Goal: Information Seeking & Learning: Learn about a topic

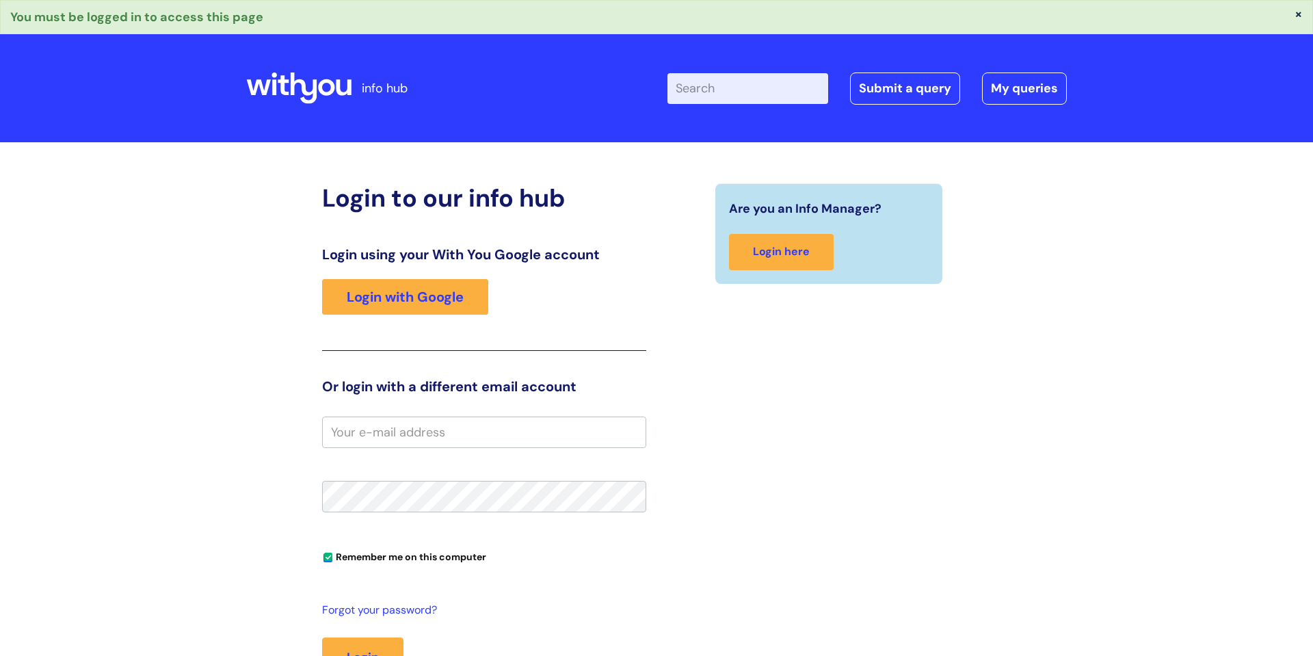
click at [379, 435] on input "email" at bounding box center [484, 431] width 324 height 31
type input "[PERSON_NAME][EMAIL_ADDRESS][PERSON_NAME][DOMAIN_NAME]"
click at [322, 637] on button "Login" at bounding box center [362, 657] width 81 height 40
click at [374, 646] on button "Login" at bounding box center [362, 657] width 81 height 40
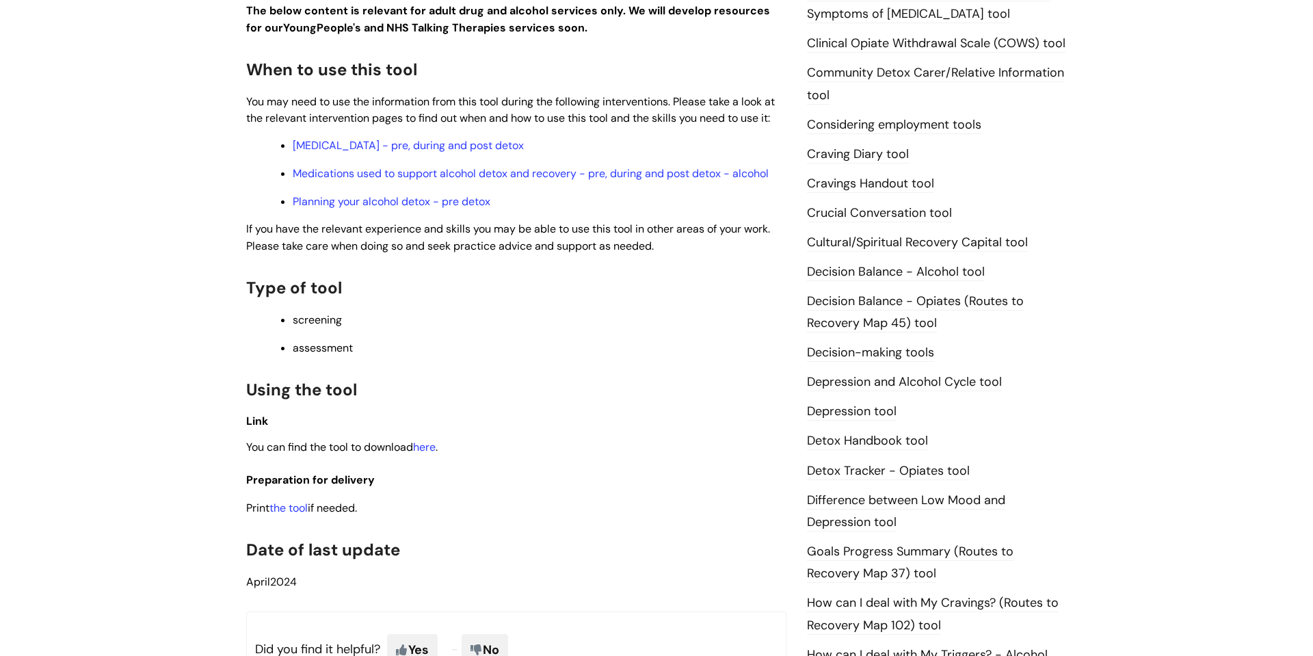
scroll to position [449, 0]
click at [301, 510] on link "the tool" at bounding box center [288, 507] width 38 height 14
click at [873, 151] on link "Craving Diary tool" at bounding box center [858, 154] width 102 height 18
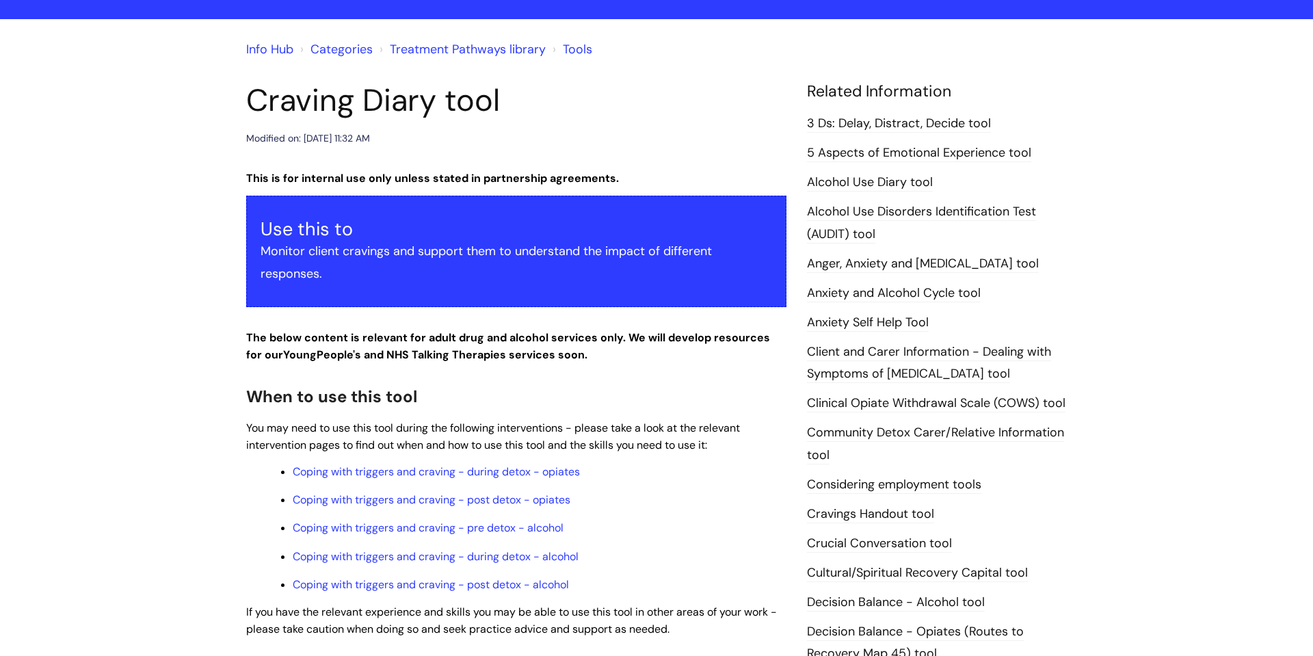
scroll to position [117, 0]
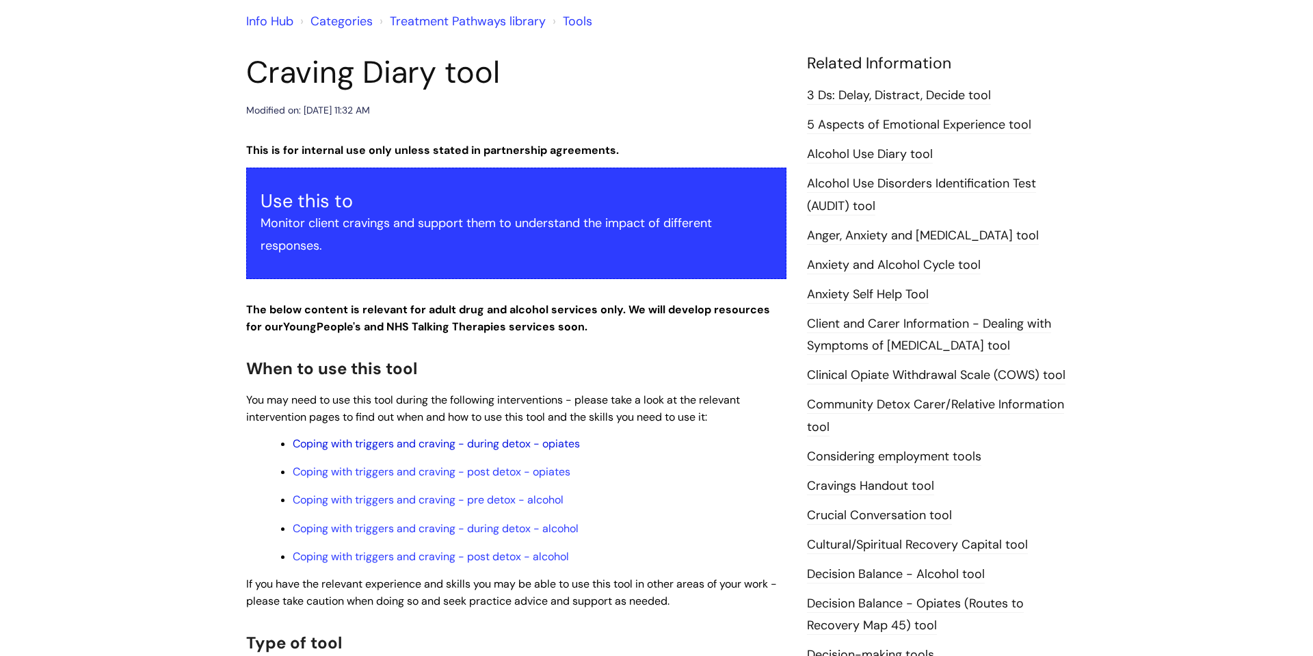
click at [413, 446] on link "Coping with triggers and craving - during detox - opiates" at bounding box center [436, 443] width 287 height 14
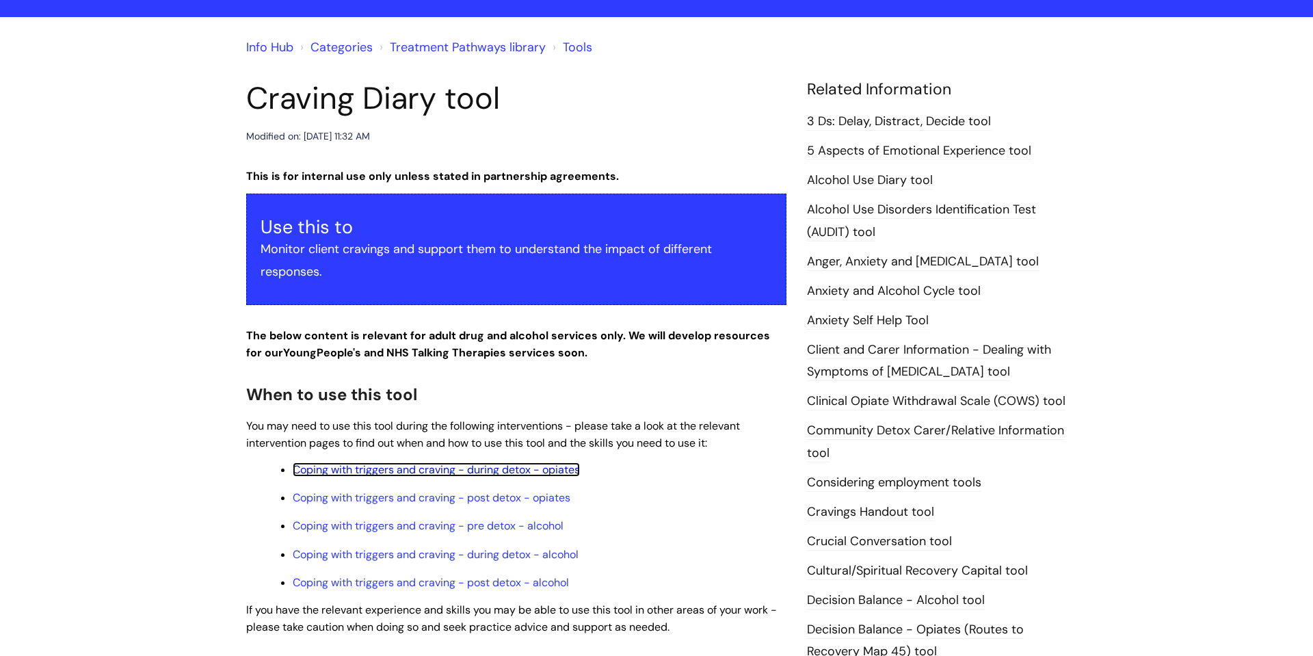
scroll to position [0, 0]
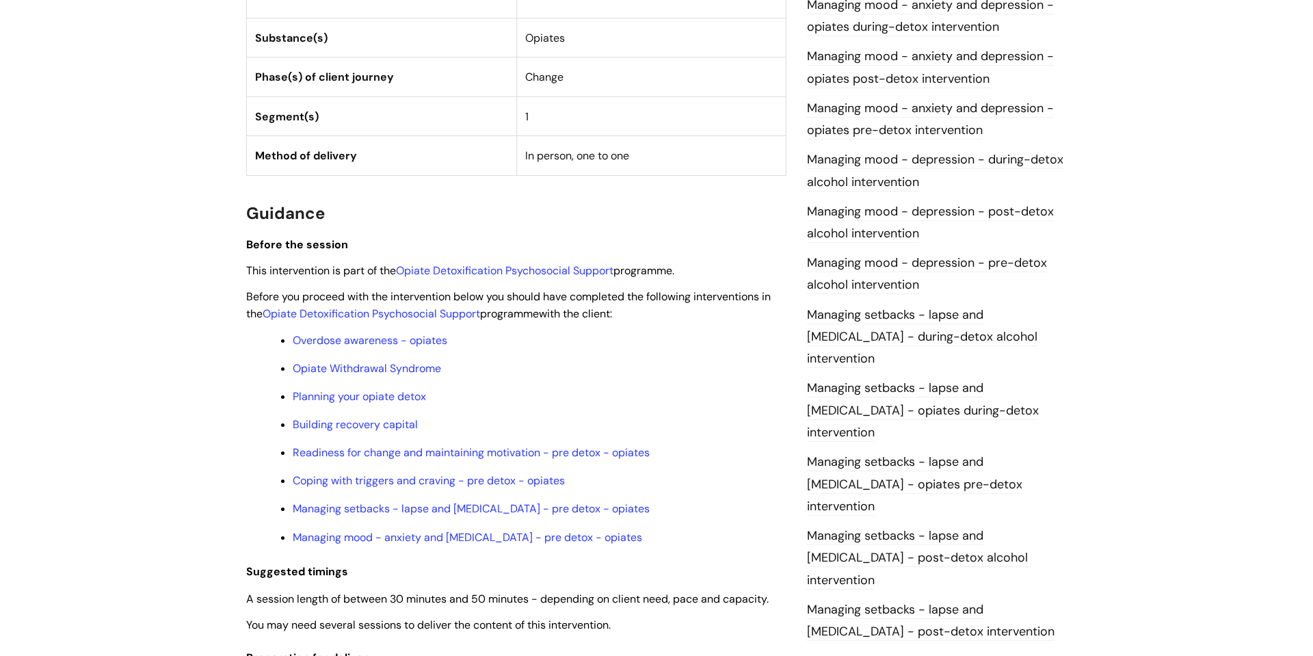
scroll to position [885, 0]
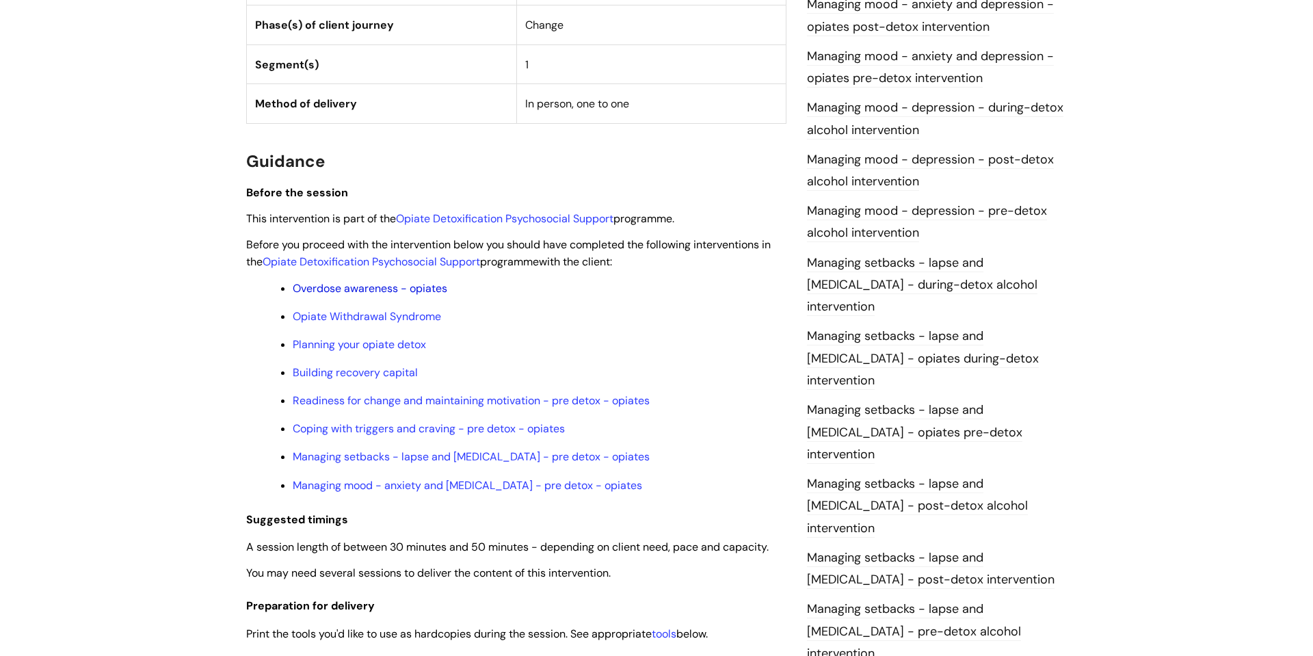
click at [390, 289] on link "Overdose awareness - opiates" at bounding box center [370, 288] width 155 height 14
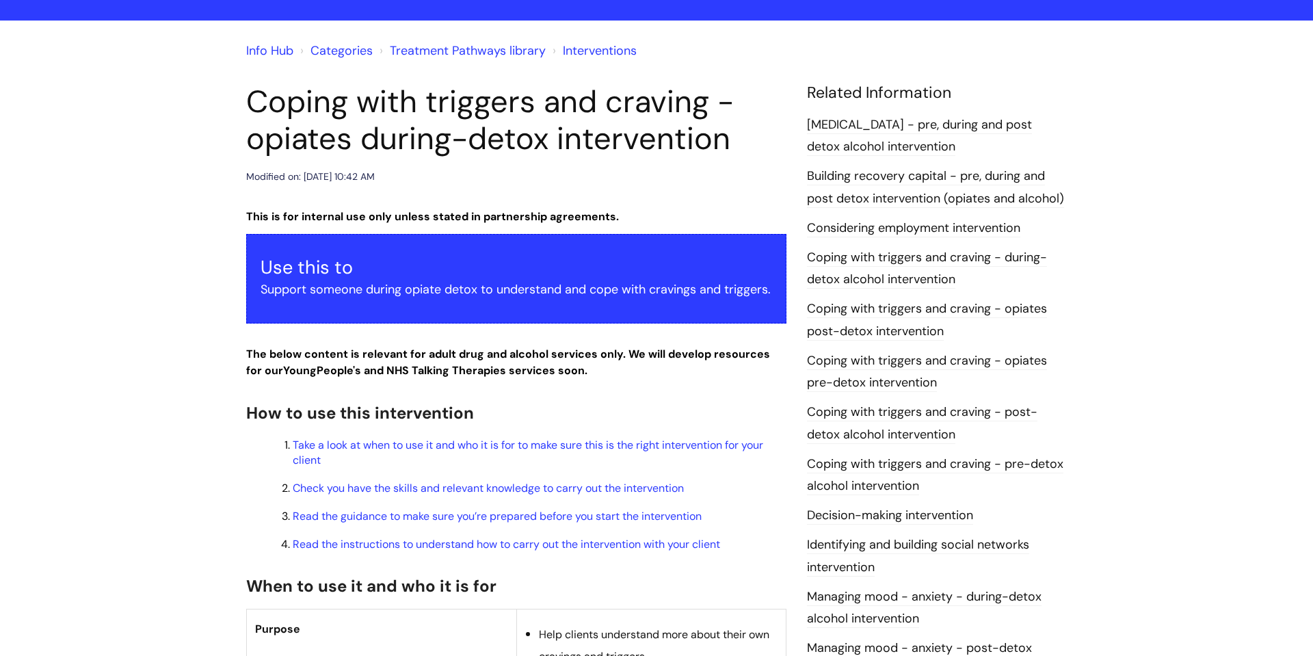
scroll to position [0, 0]
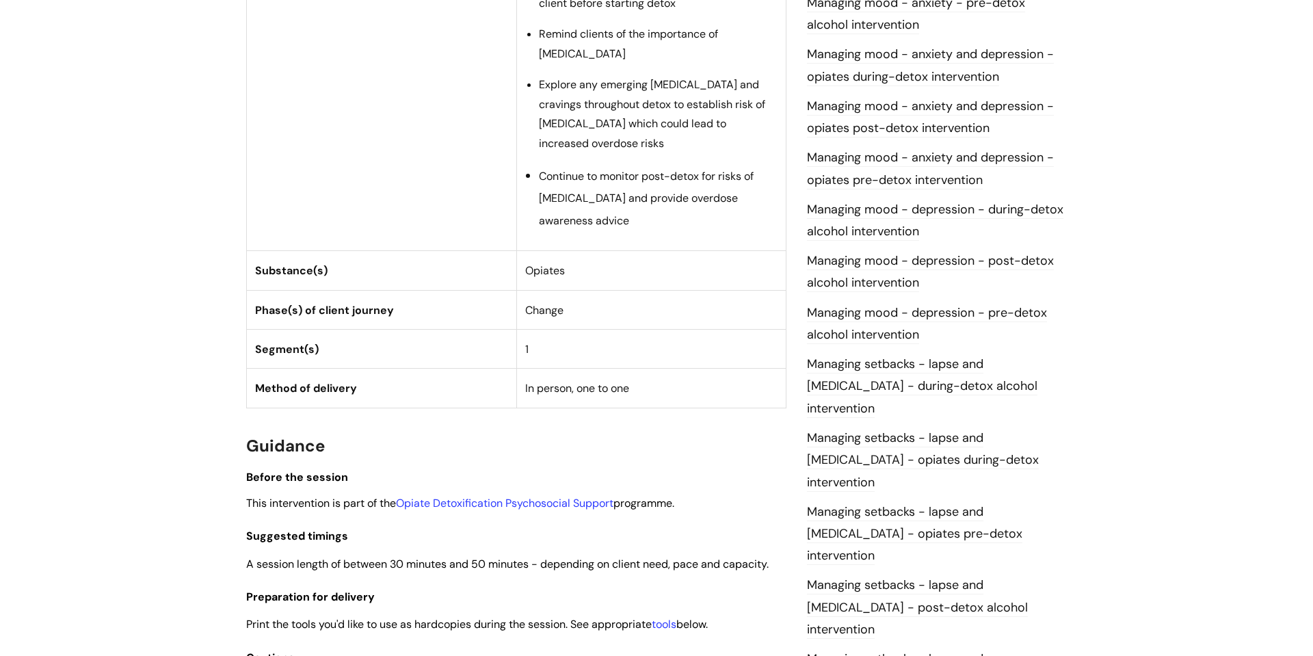
scroll to position [1210, 0]
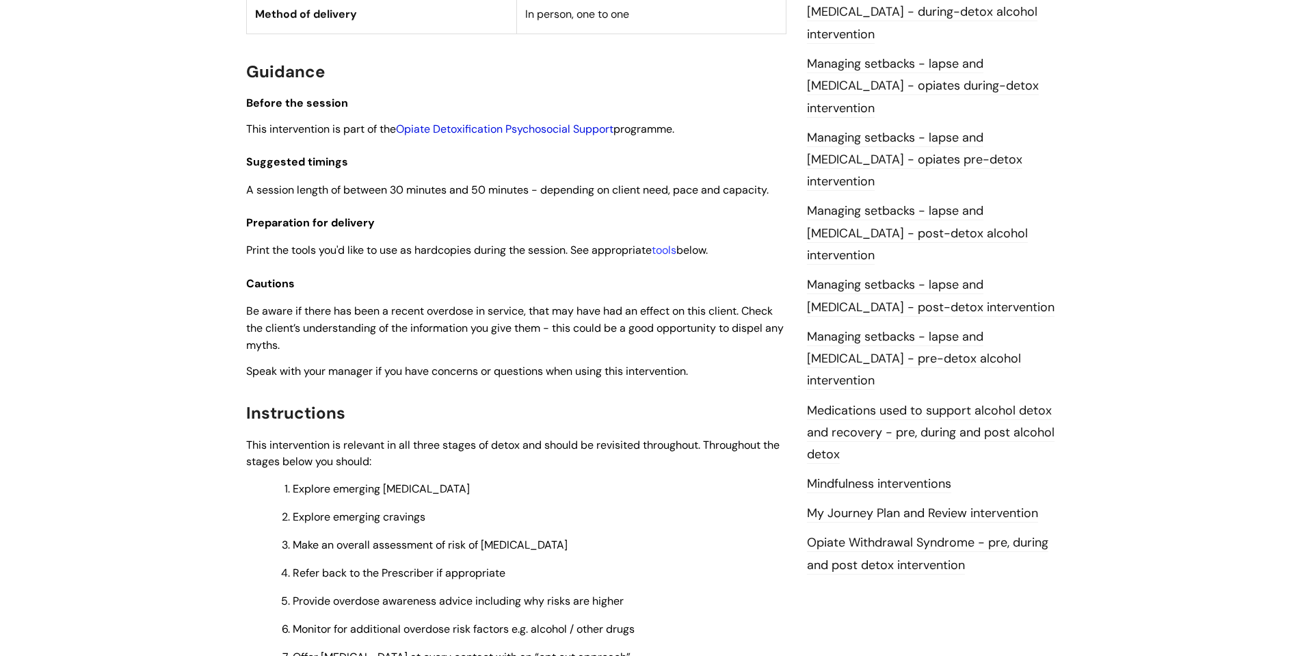
click at [522, 122] on link "Opiate Detoxification Psychosocial Support" at bounding box center [504, 129] width 217 height 14
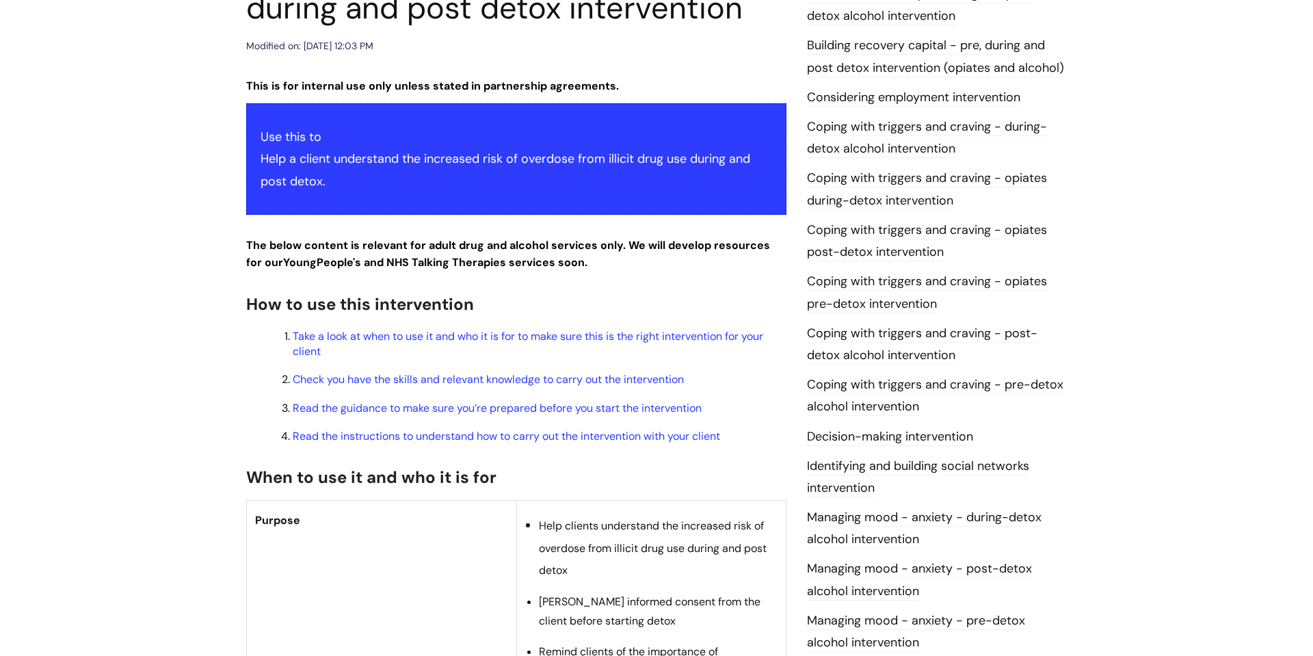
scroll to position [0, 0]
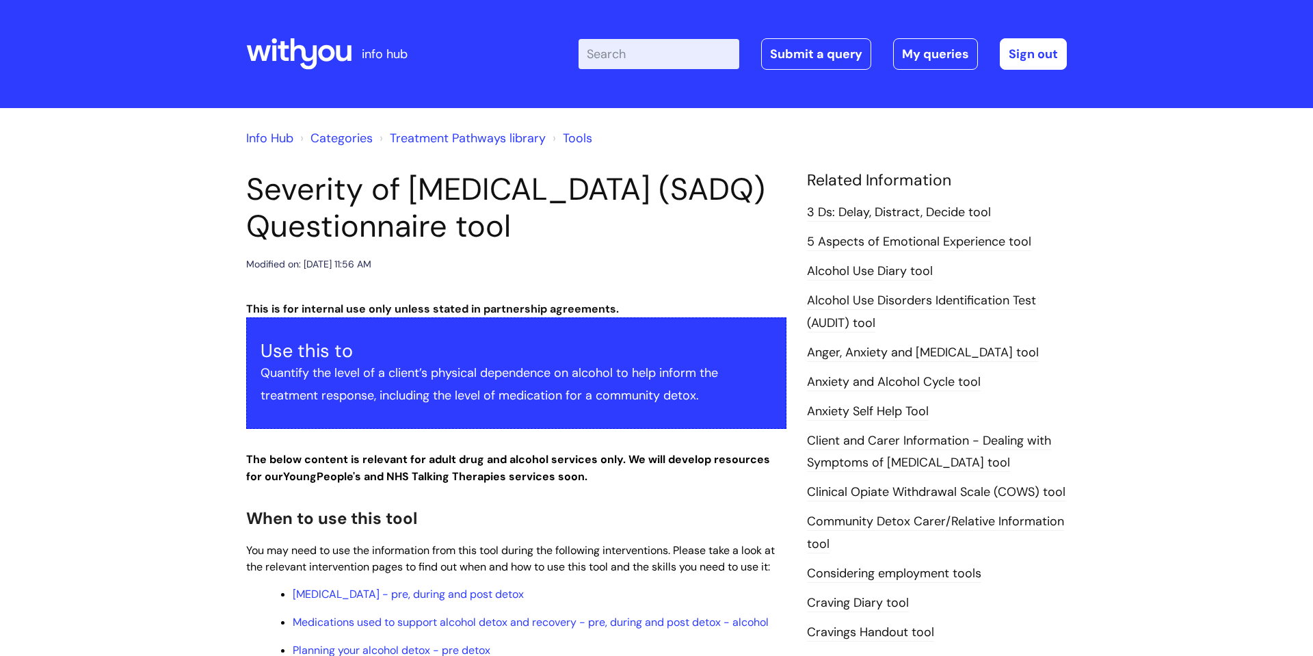
click at [611, 51] on input "Enter your search term here..." at bounding box center [658, 54] width 161 height 30
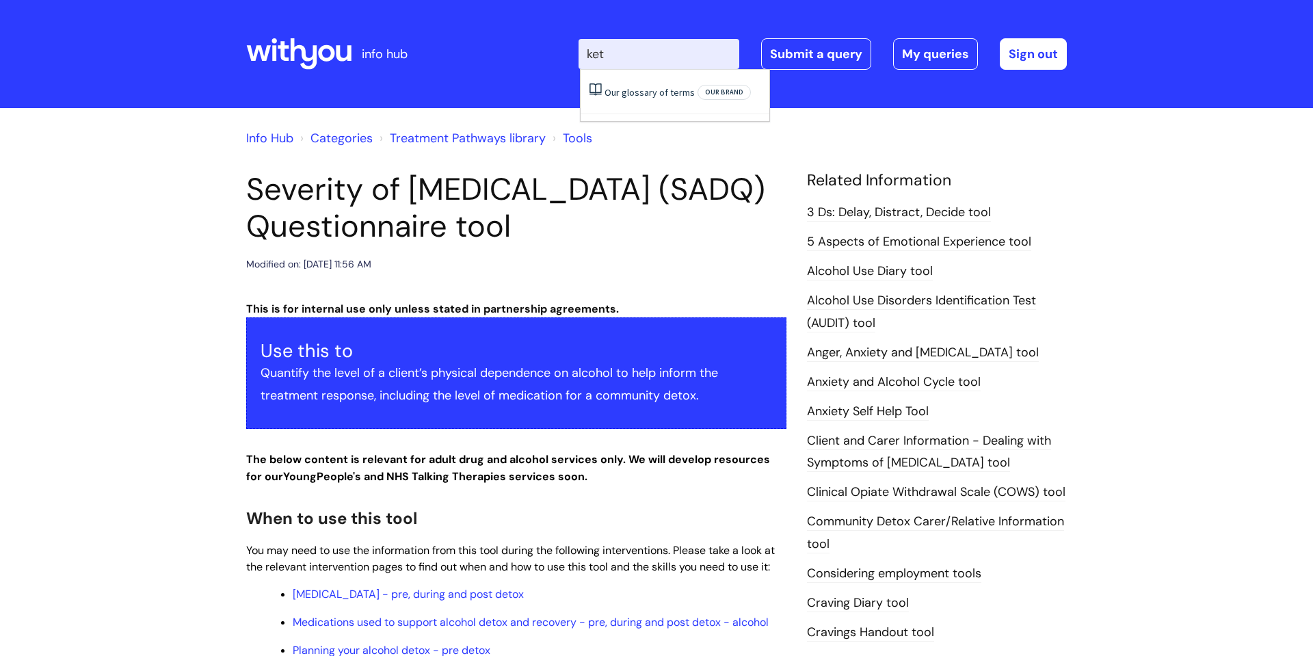
type input "ket"
click button "Search" at bounding box center [0, 0] width 0 height 0
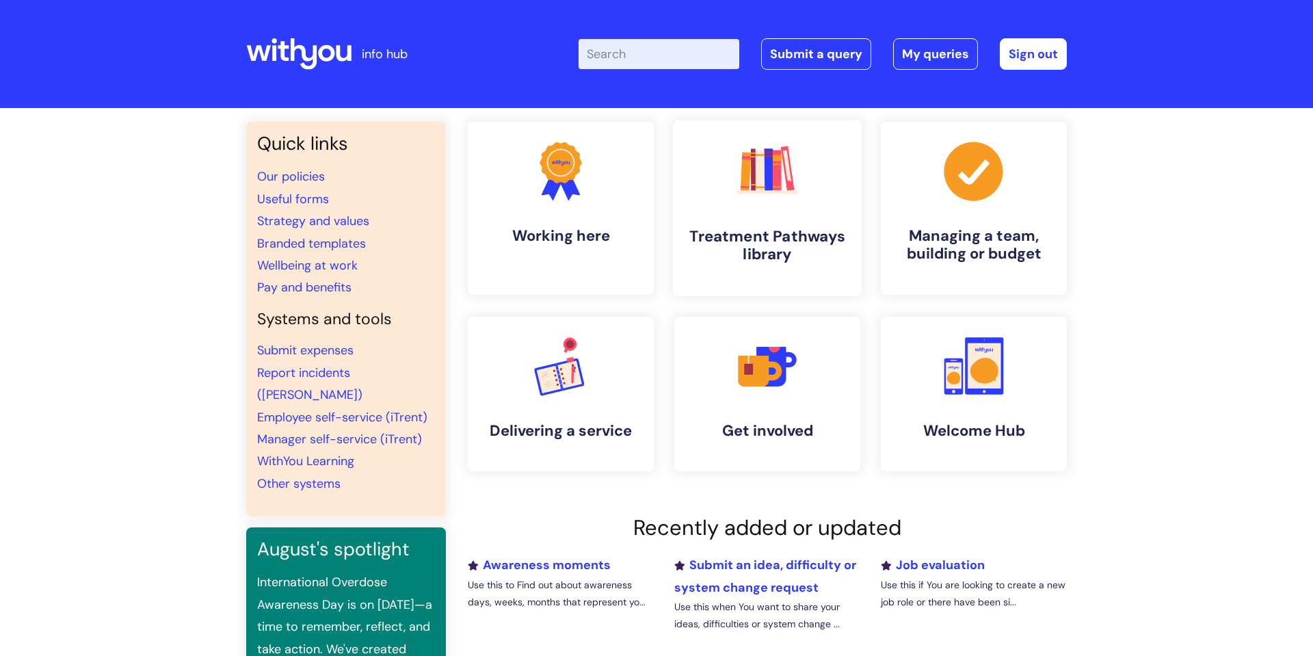
click at [766, 196] on icon ".cls-1{fill:#f89b22;}.cls-1,.cls-2,.cls-3,.cls-4,.cls-5,.cls-6,.cls-7{stroke-wi…" at bounding box center [767, 171] width 68 height 68
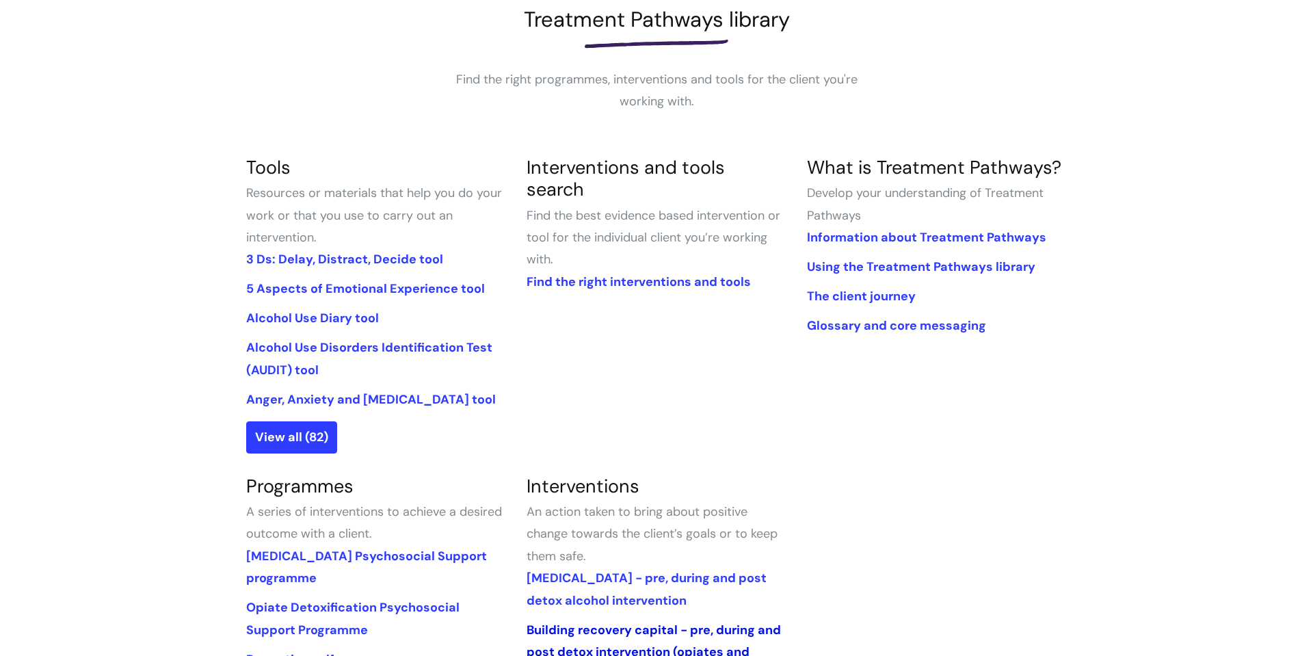
scroll to position [235, 0]
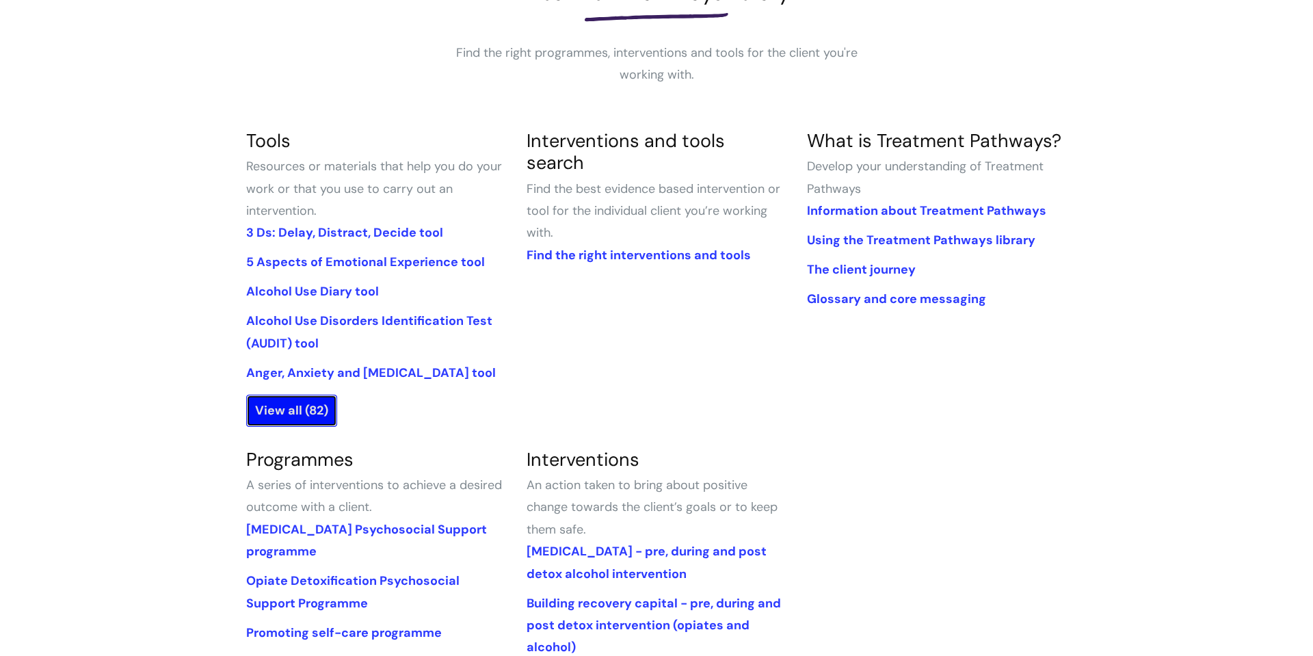
click at [306, 419] on link "View all (82)" at bounding box center [291, 410] width 91 height 31
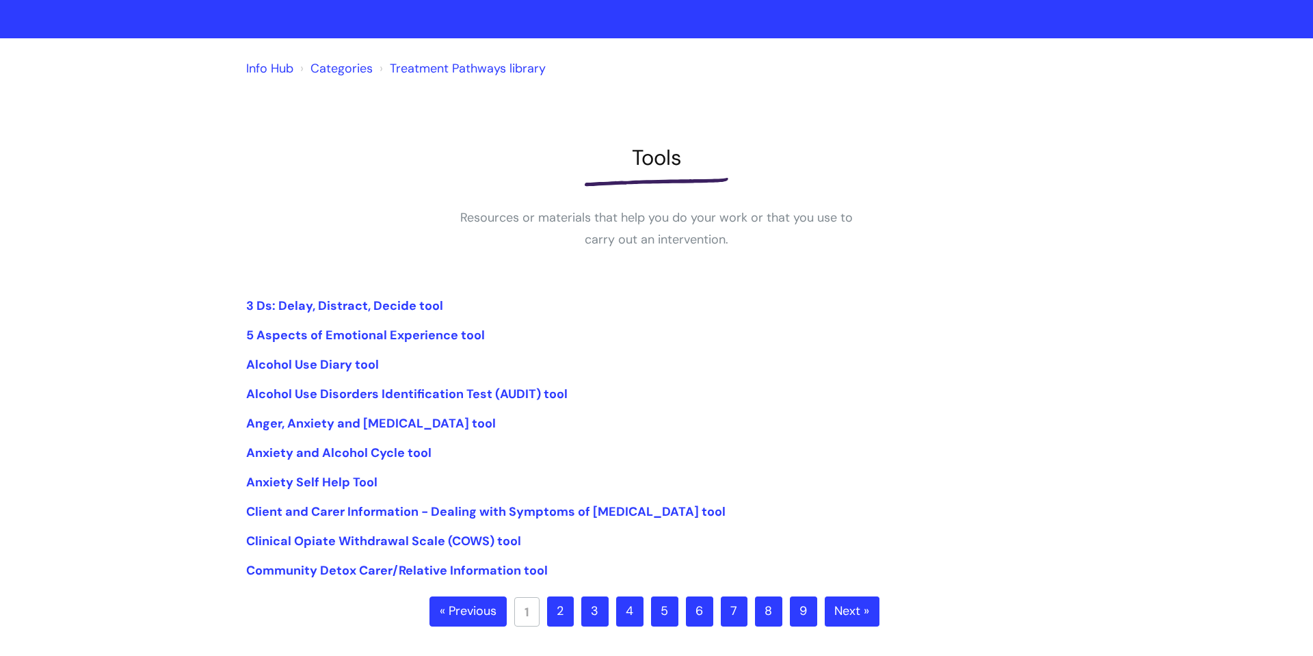
scroll to position [156, 0]
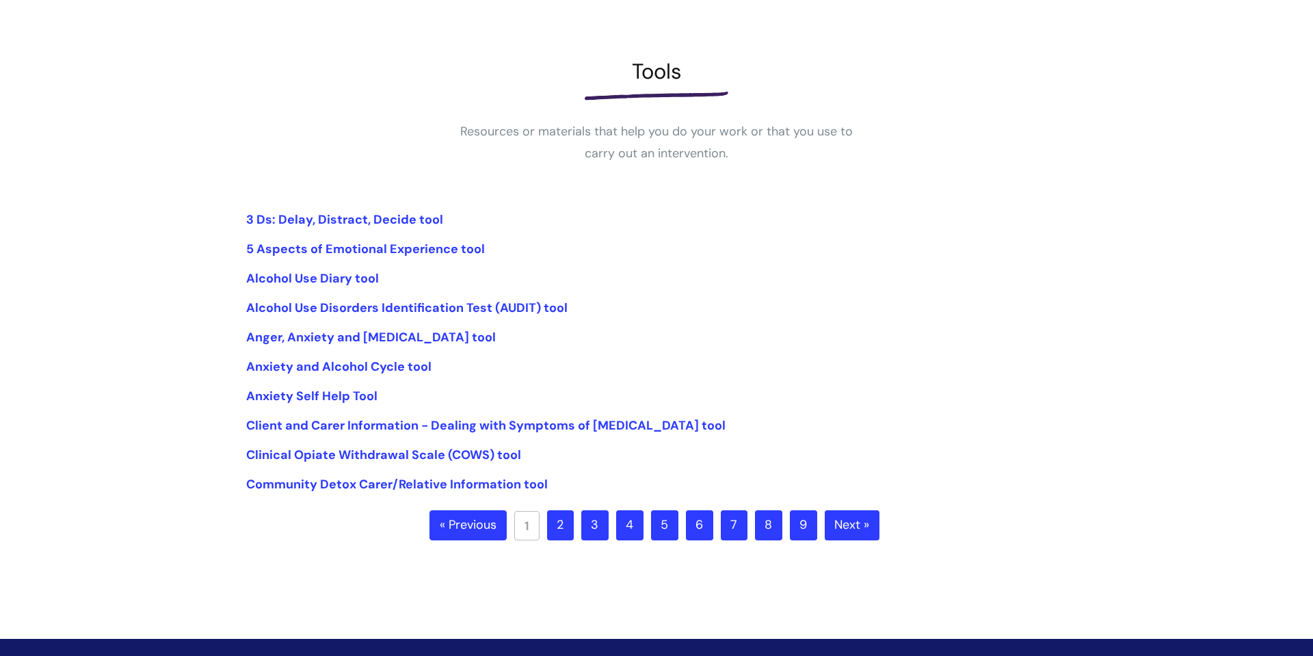
click at [708, 526] on link "6" at bounding box center [699, 525] width 27 height 30
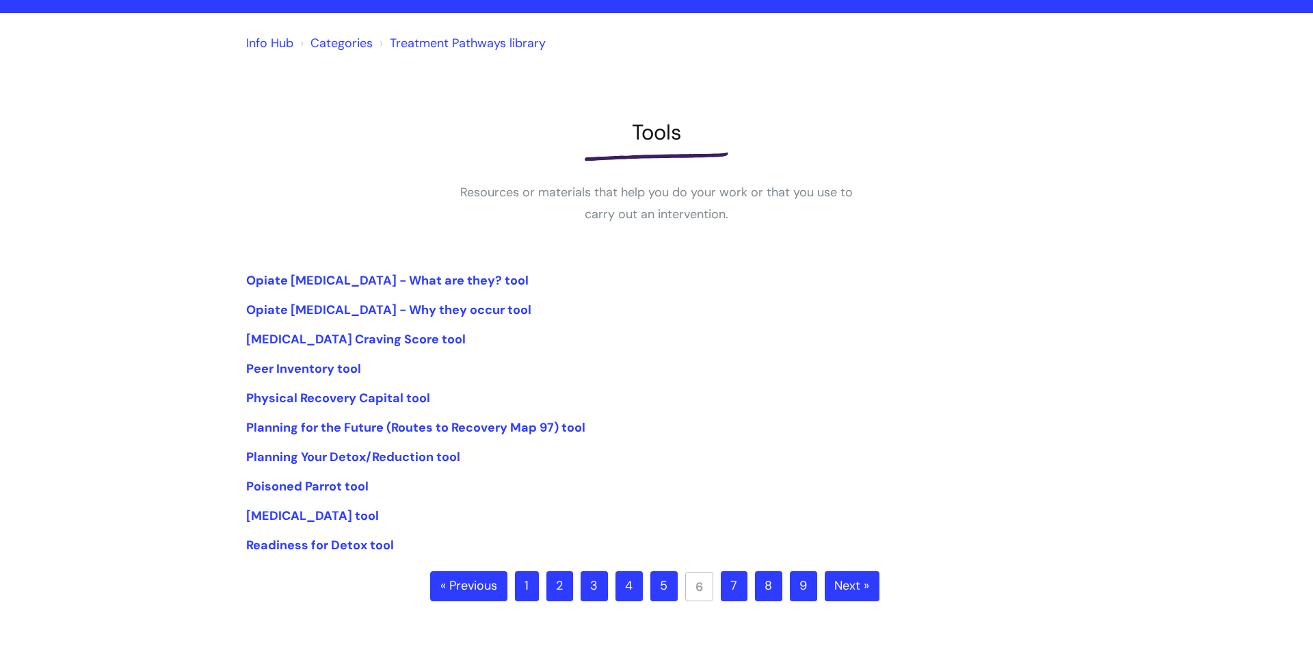
scroll to position [112, 0]
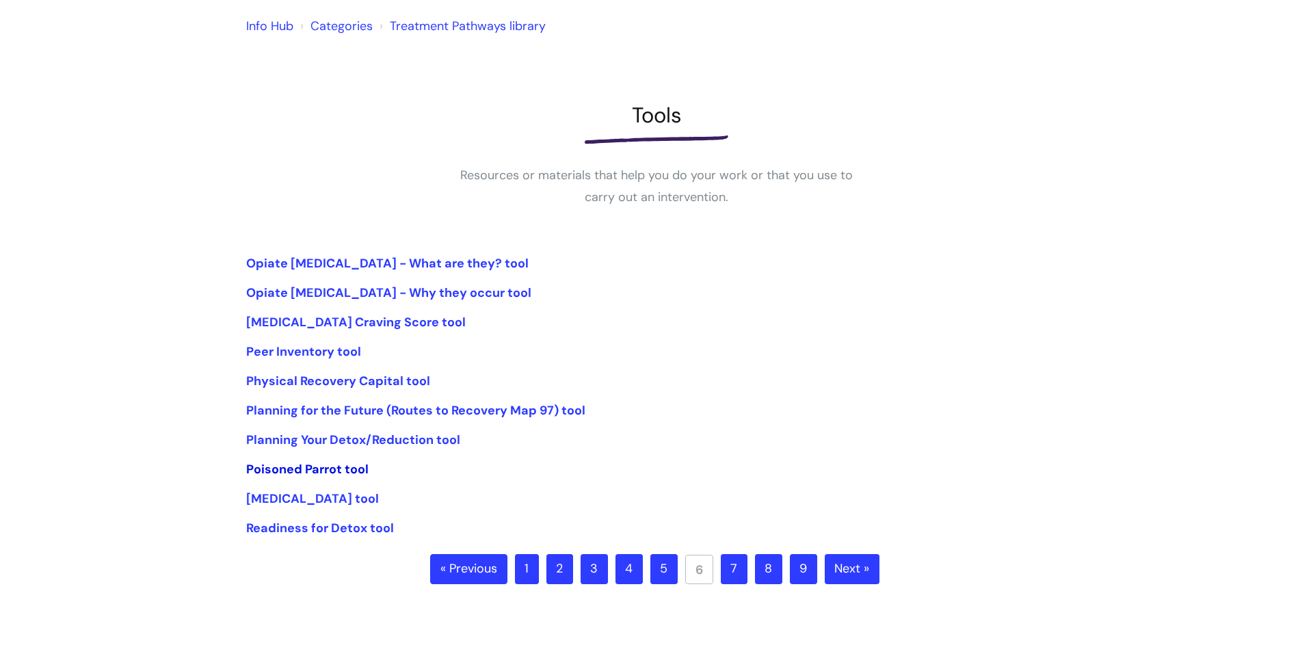
click at [355, 473] on link "Poisoned Parrot tool" at bounding box center [307, 469] width 122 height 16
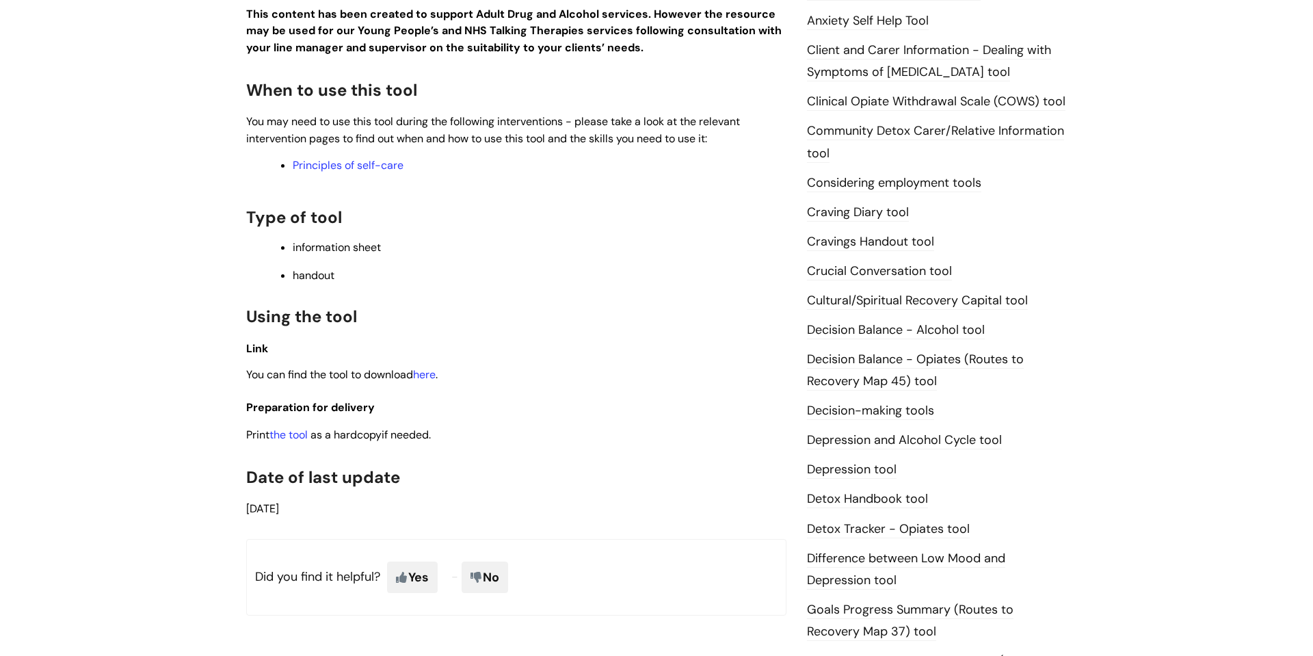
scroll to position [397, 0]
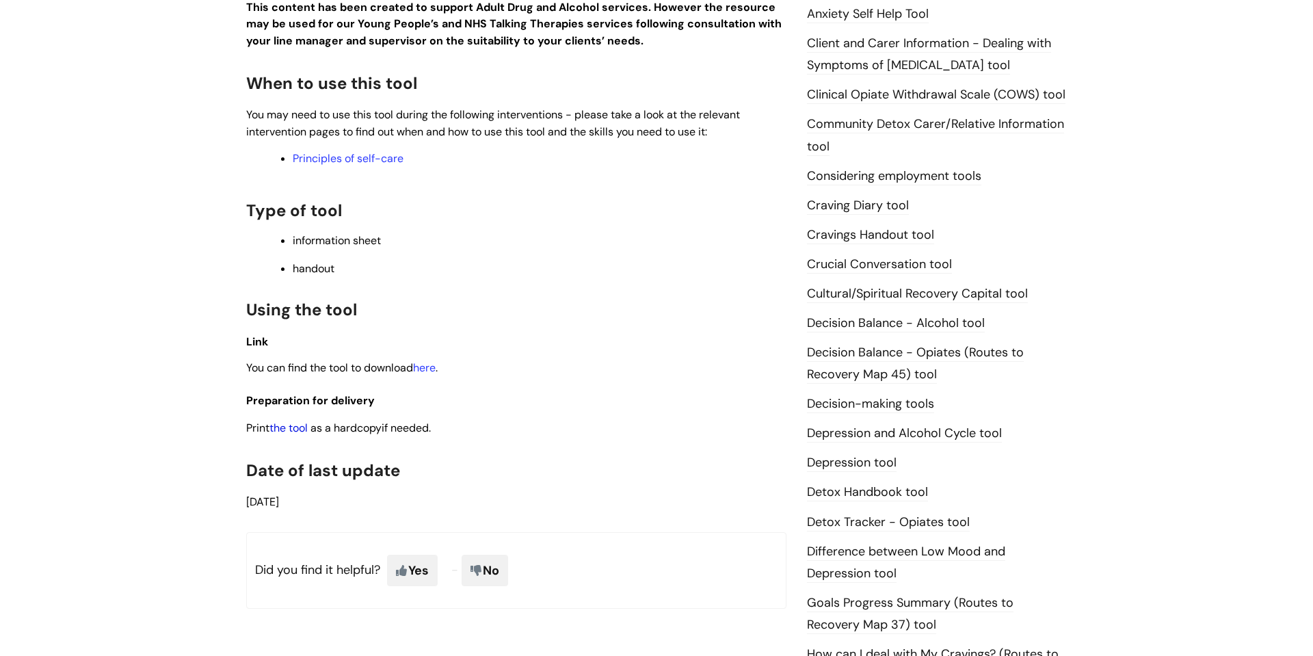
click at [301, 427] on link "the tool" at bounding box center [288, 427] width 38 height 14
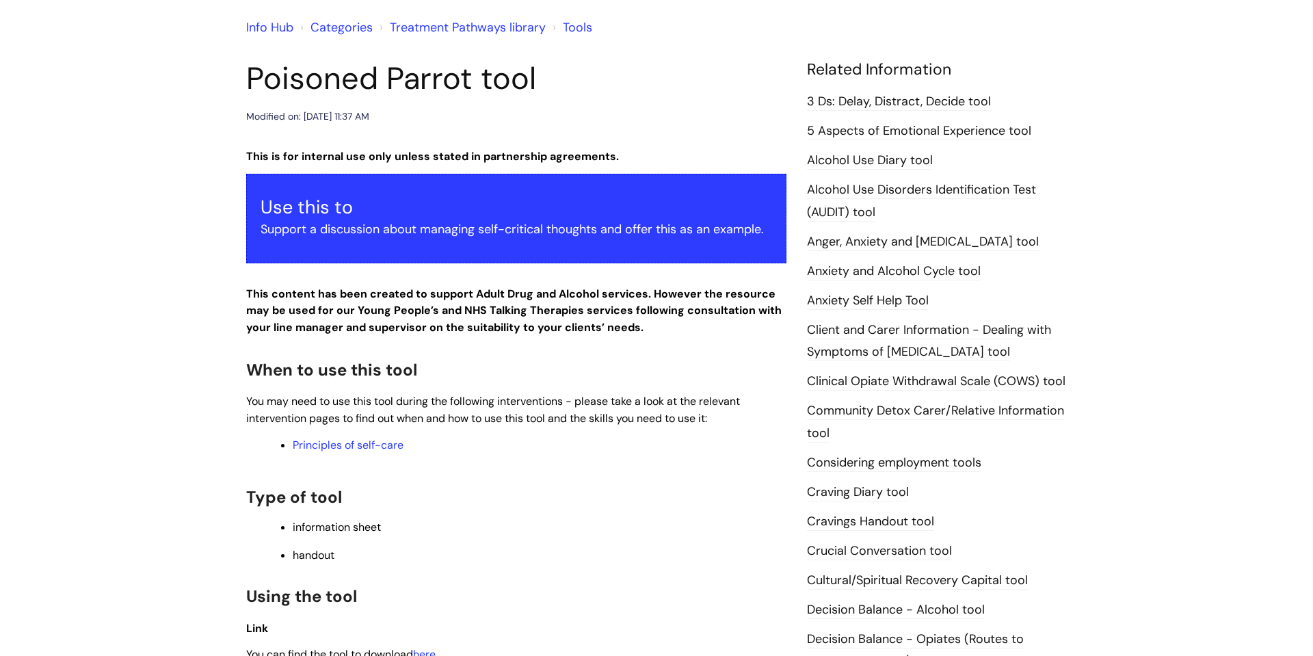
scroll to position [176, 0]
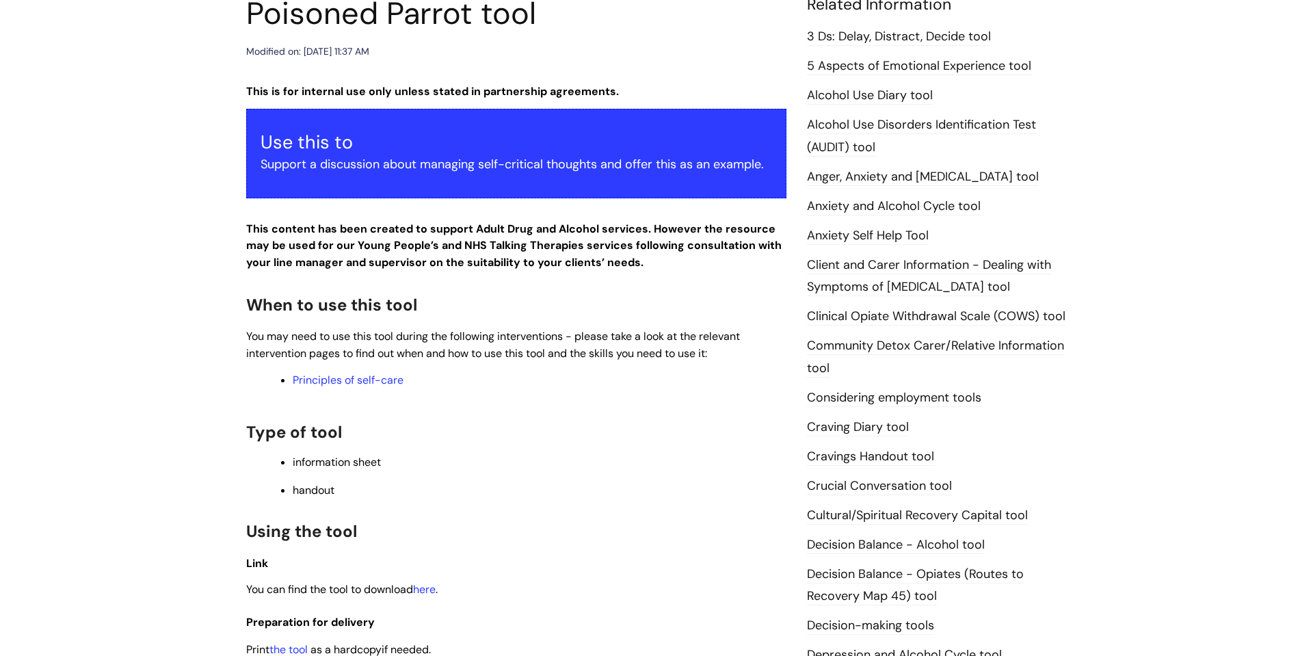
click at [831, 429] on link "Craving Diary tool" at bounding box center [858, 427] width 102 height 18
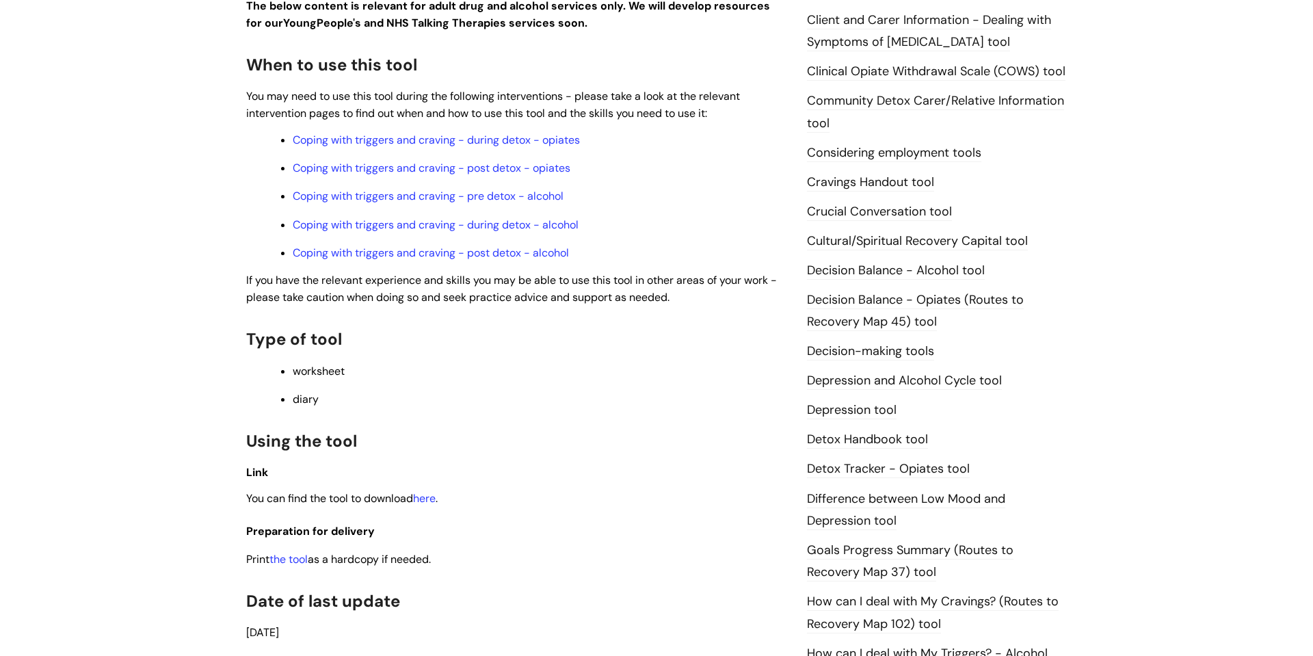
scroll to position [621, 0]
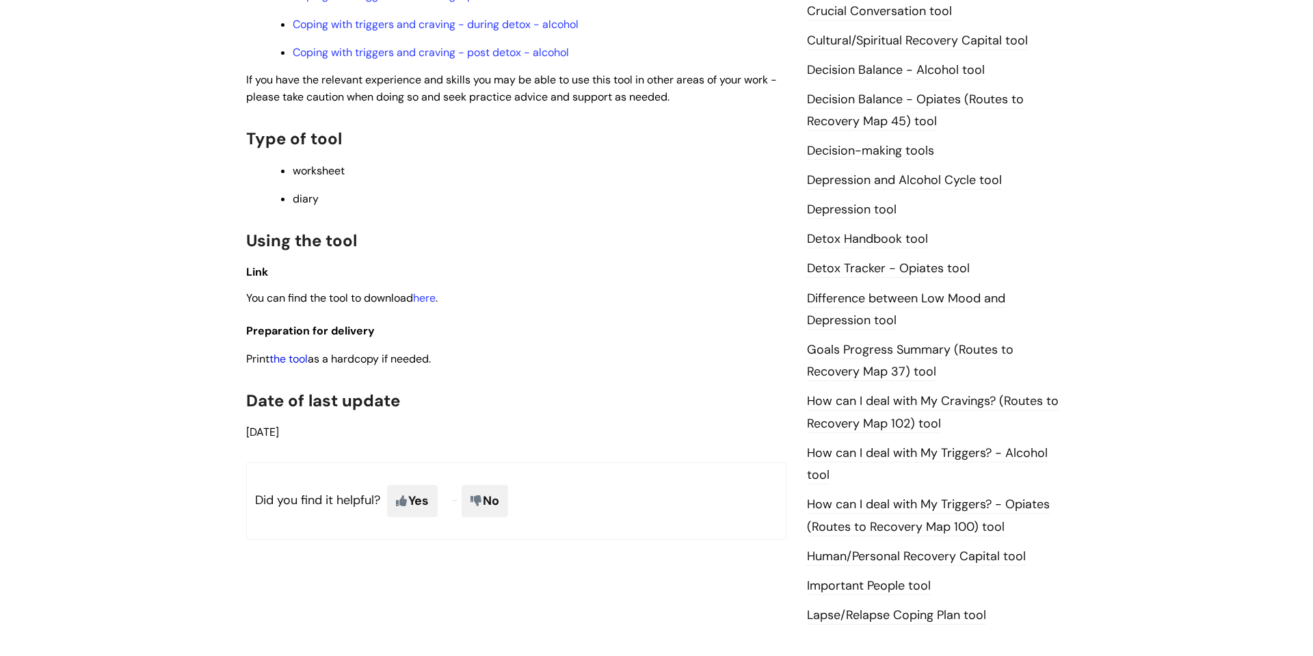
click at [294, 359] on link "the tool" at bounding box center [288, 358] width 38 height 14
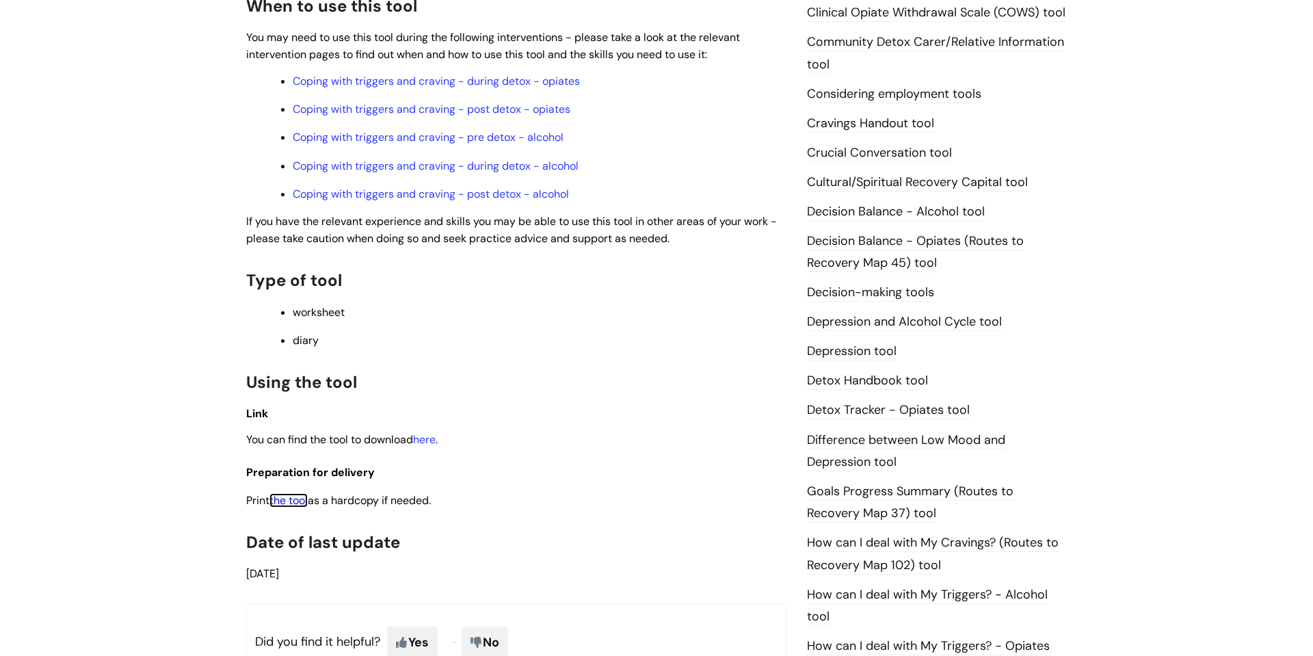
scroll to position [756, 0]
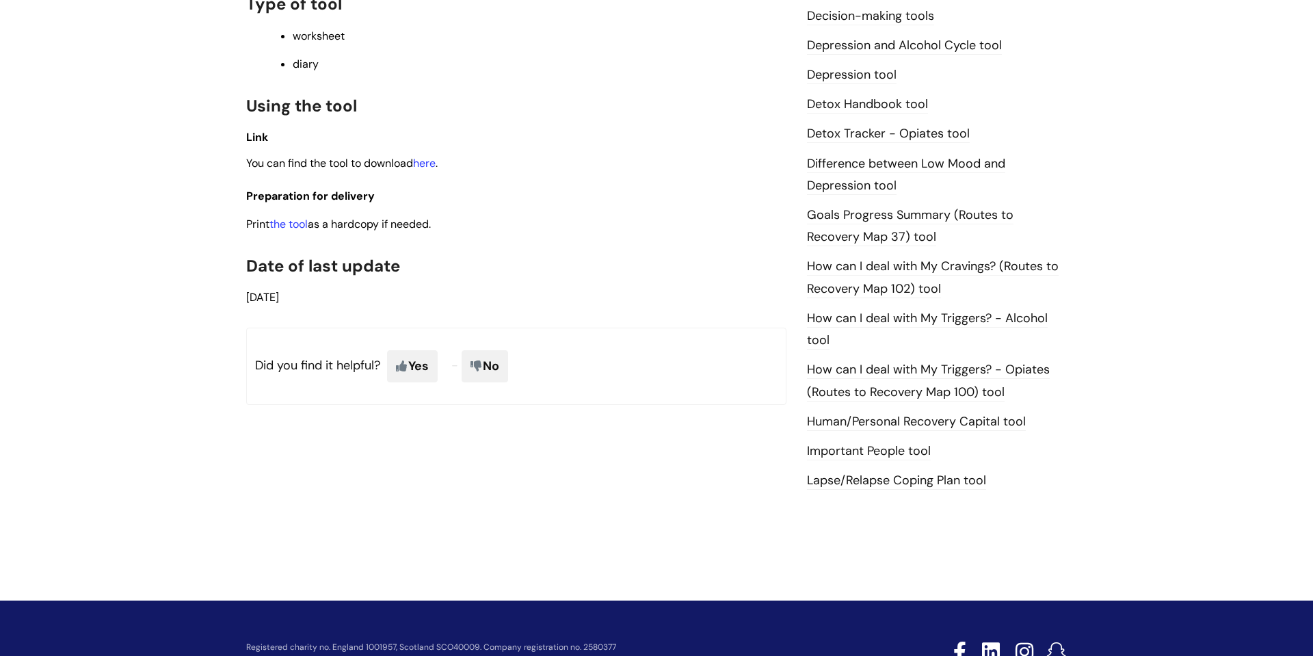
click at [877, 479] on link "Lapse/Relapse Coping Plan tool" at bounding box center [896, 481] width 179 height 18
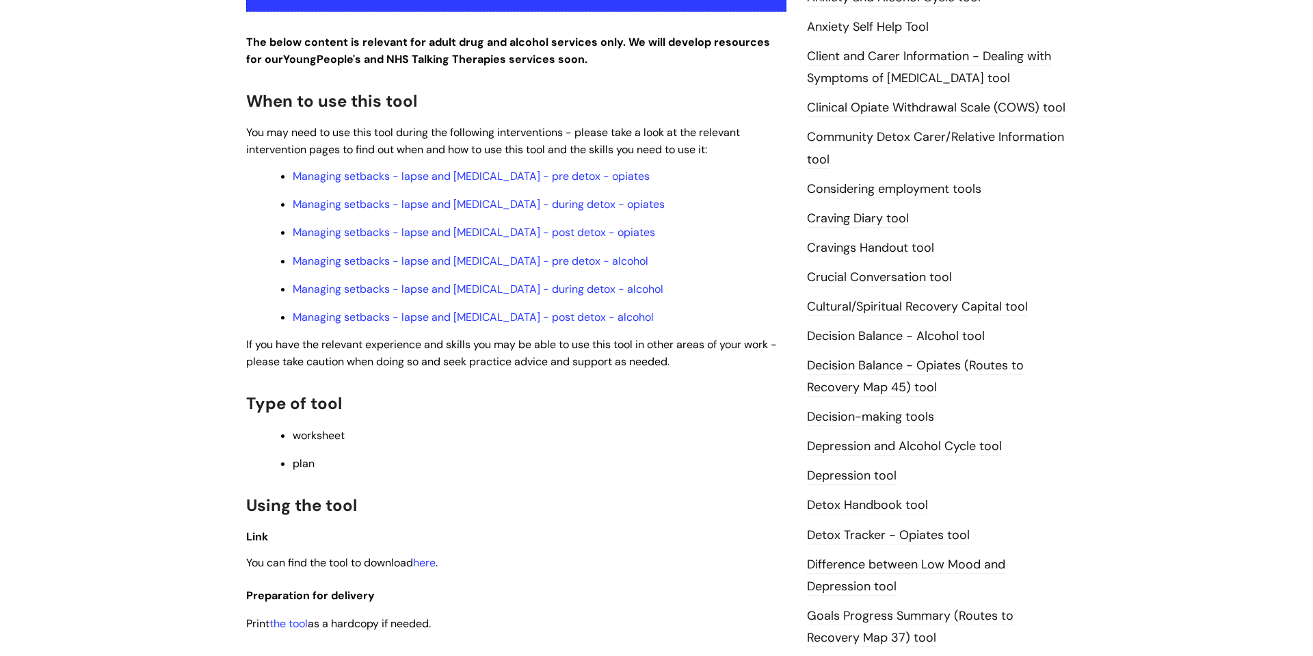
scroll to position [655, 0]
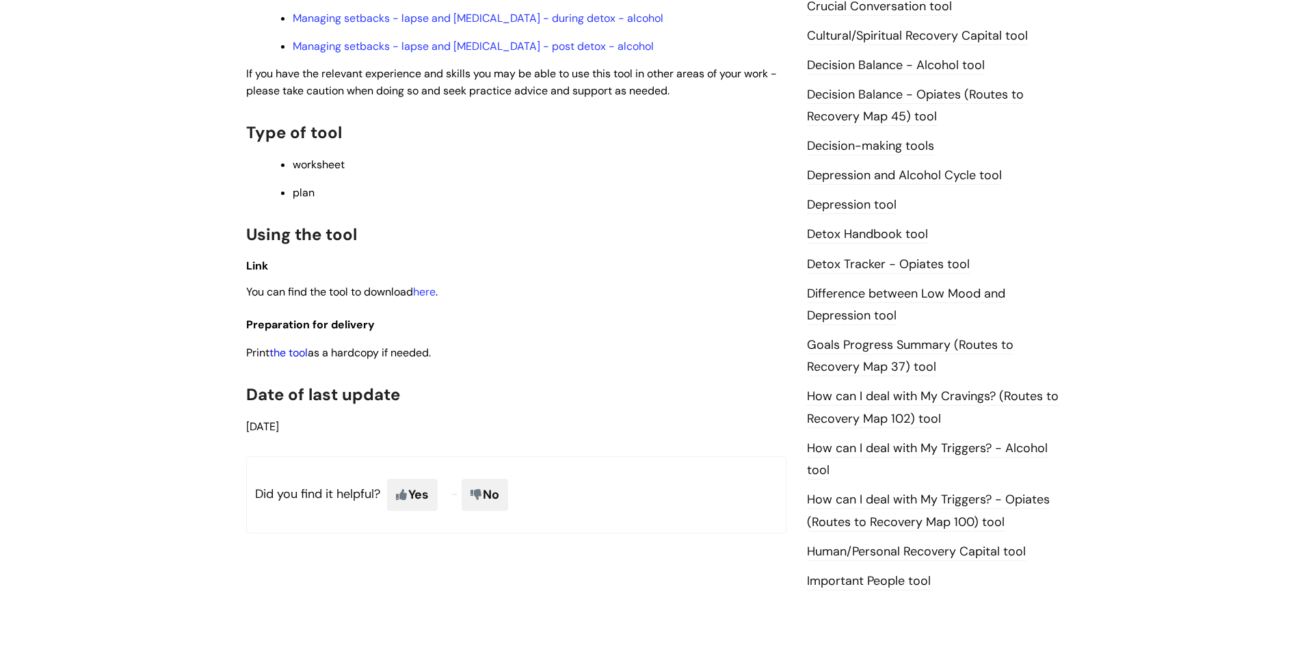
click at [291, 351] on link "the tool" at bounding box center [288, 352] width 38 height 14
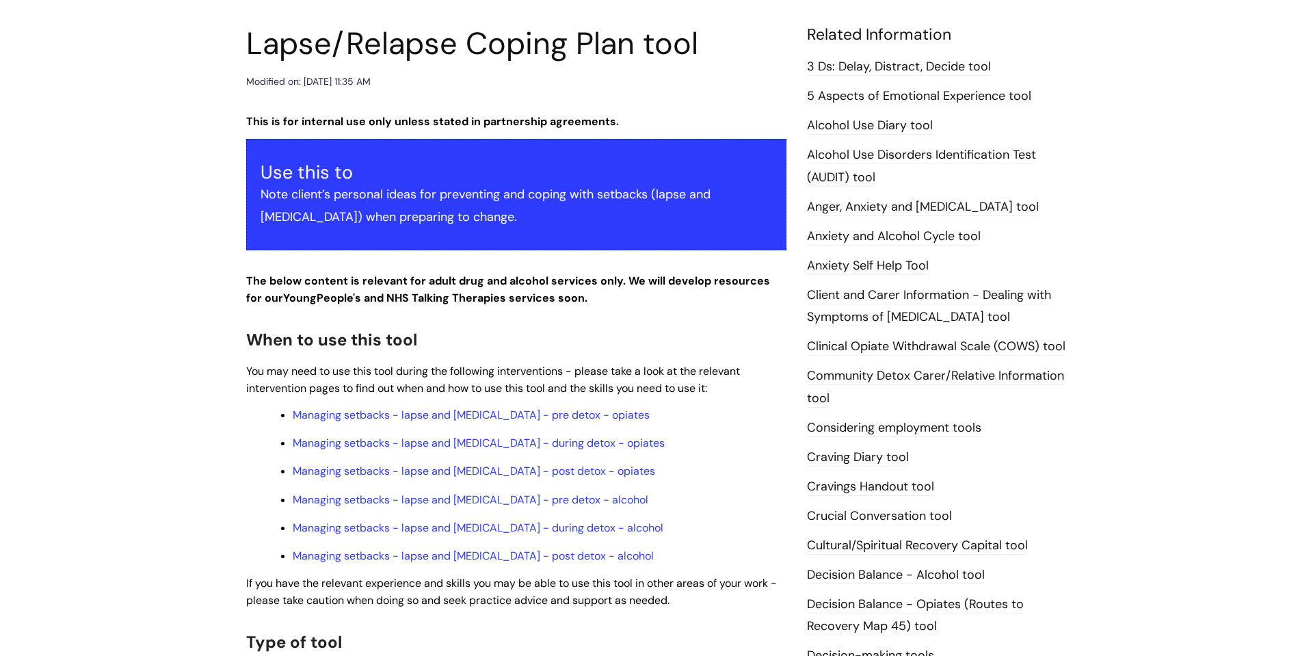
scroll to position [155, 0]
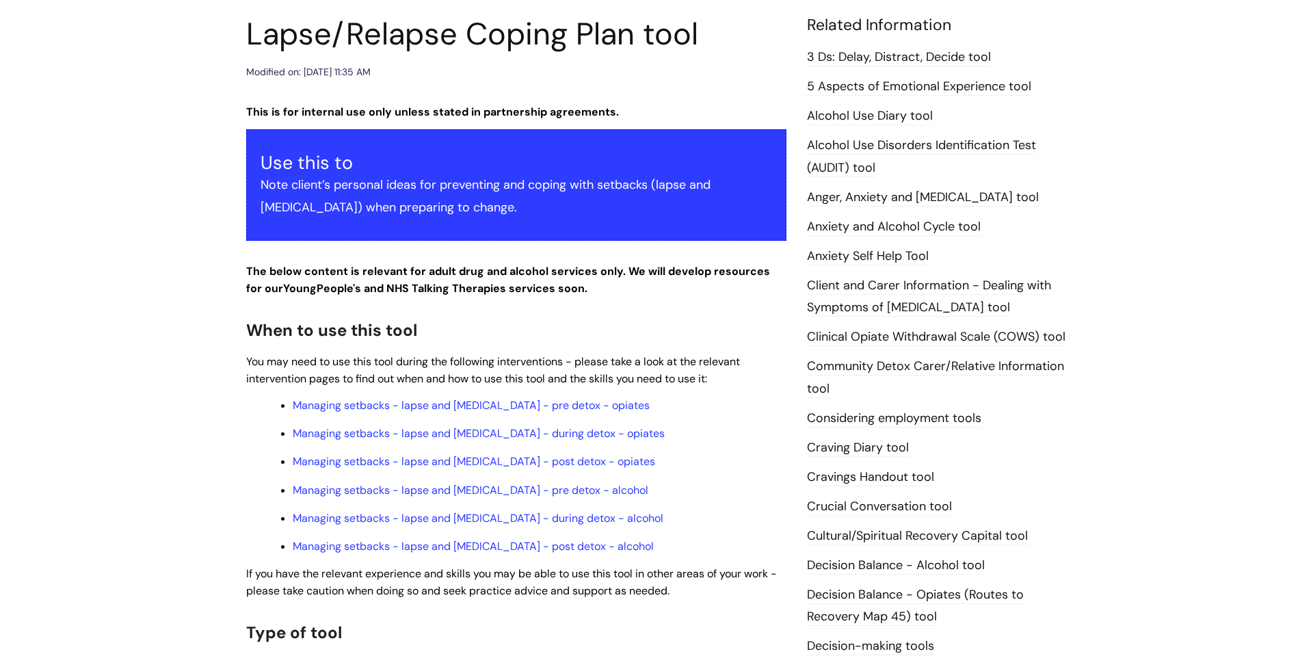
click at [881, 480] on link "Cravings Handout tool" at bounding box center [870, 477] width 127 height 18
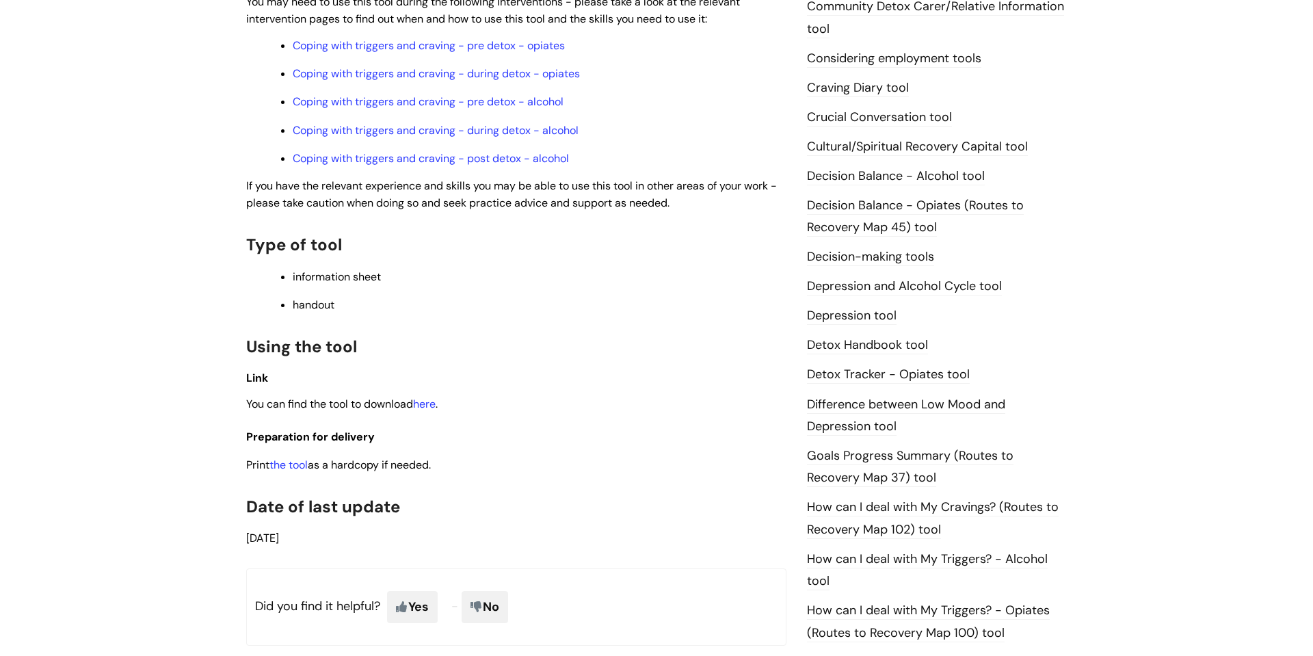
scroll to position [520, 0]
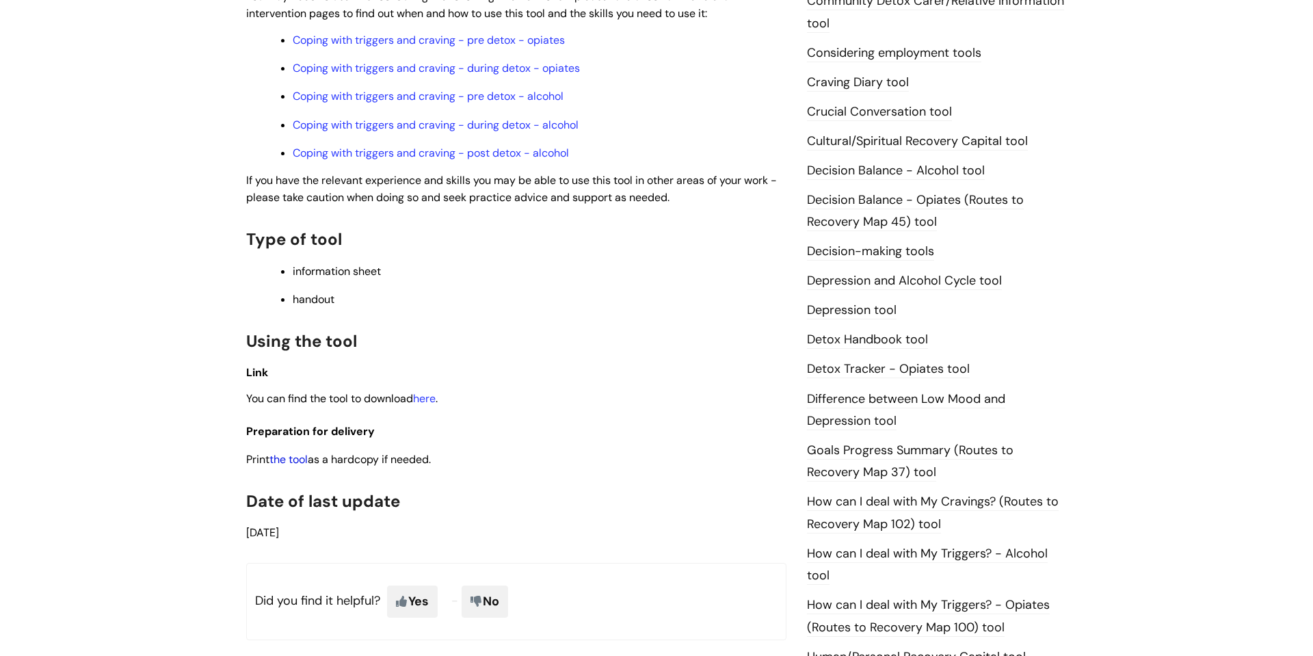
click at [293, 462] on link "the tool" at bounding box center [288, 459] width 38 height 14
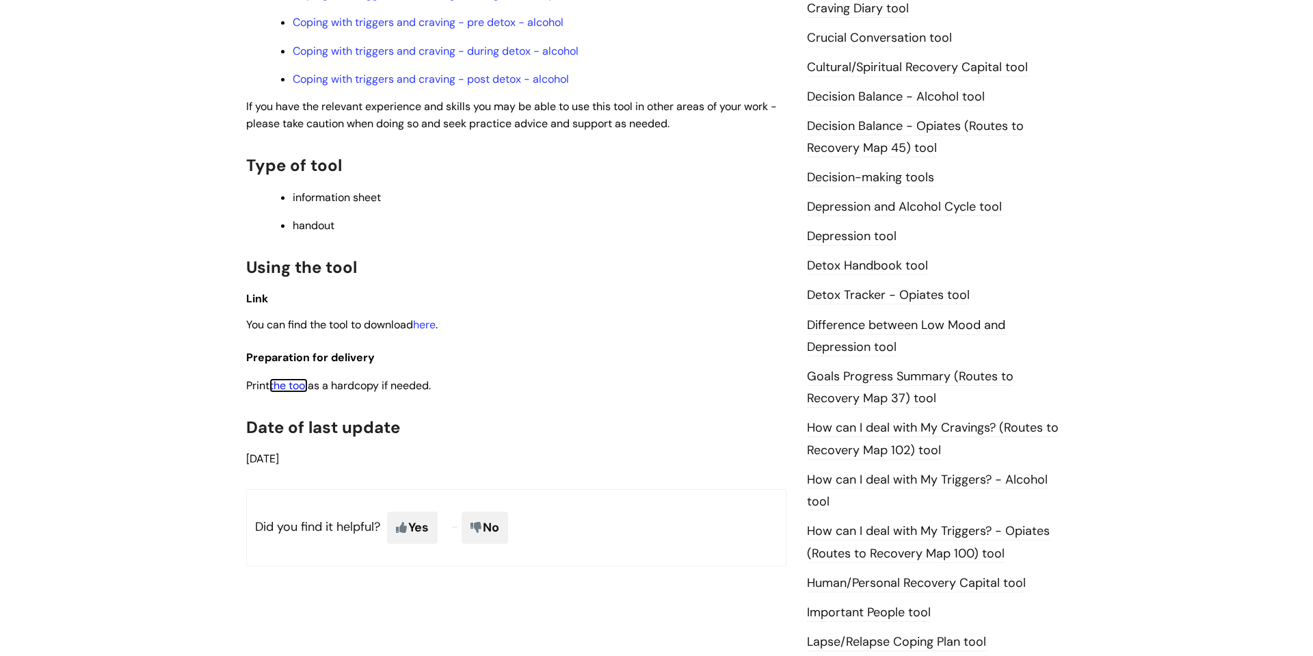
scroll to position [699, 0]
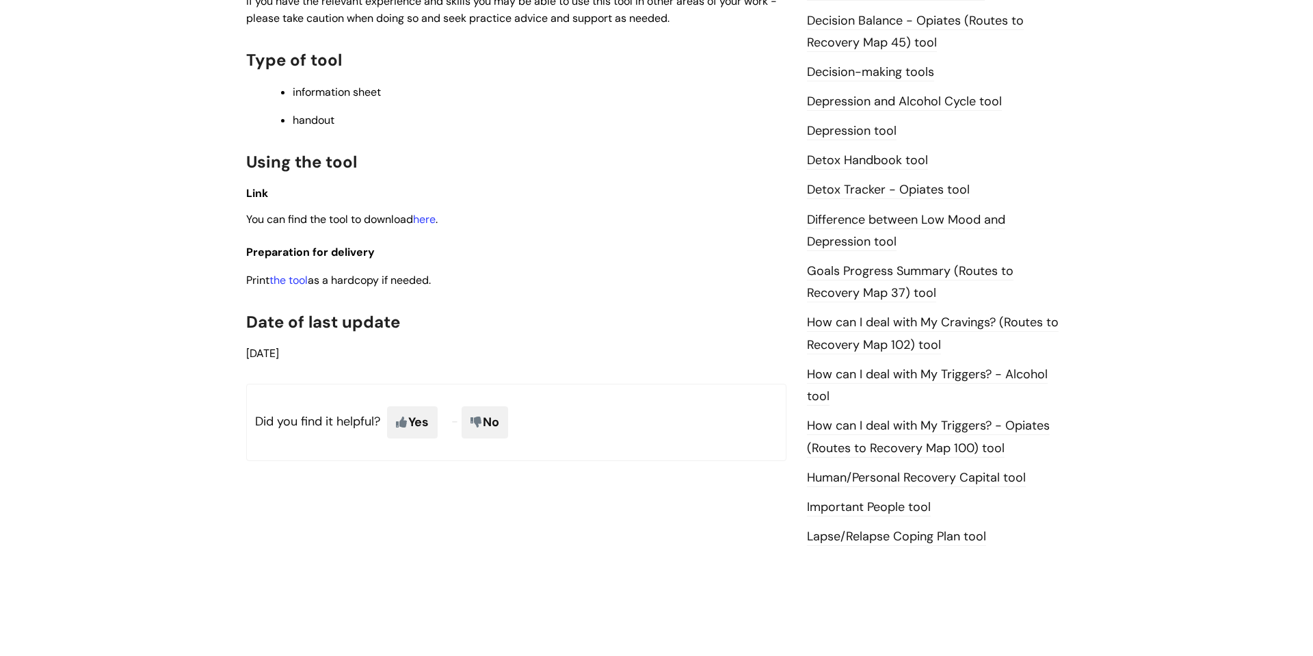
click at [909, 375] on link "How can I deal with My Triggers? - Alcohol tool" at bounding box center [927, 386] width 241 height 40
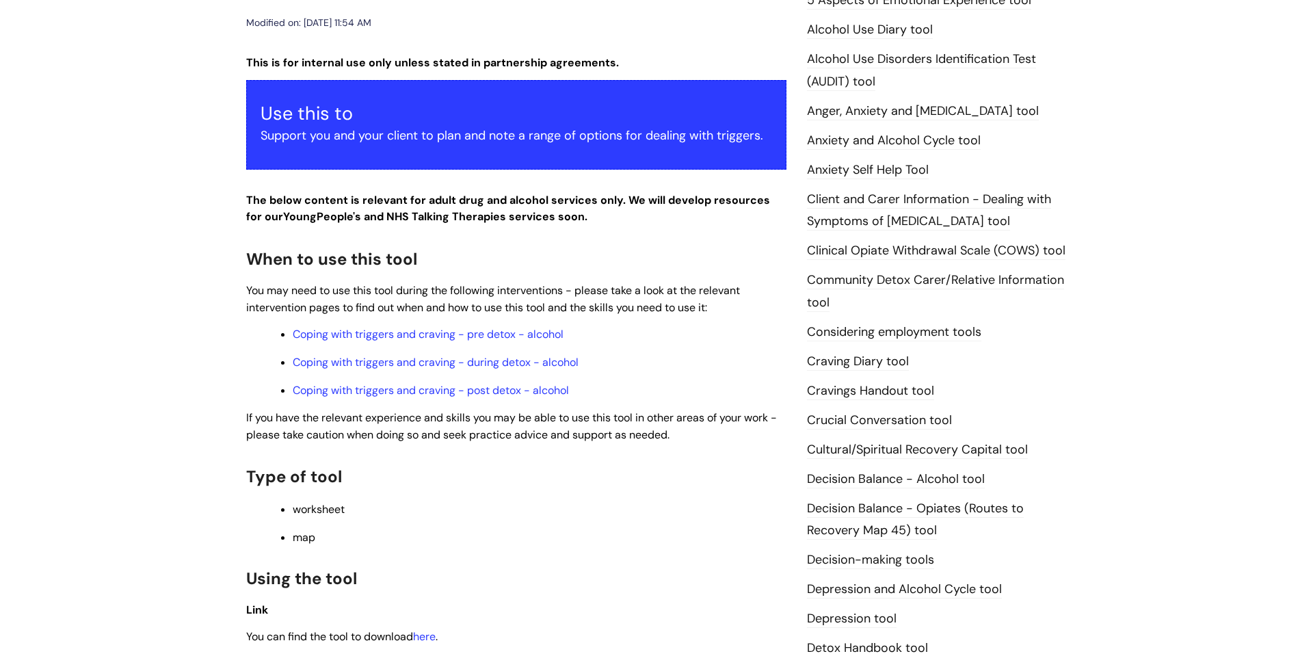
scroll to position [415, 0]
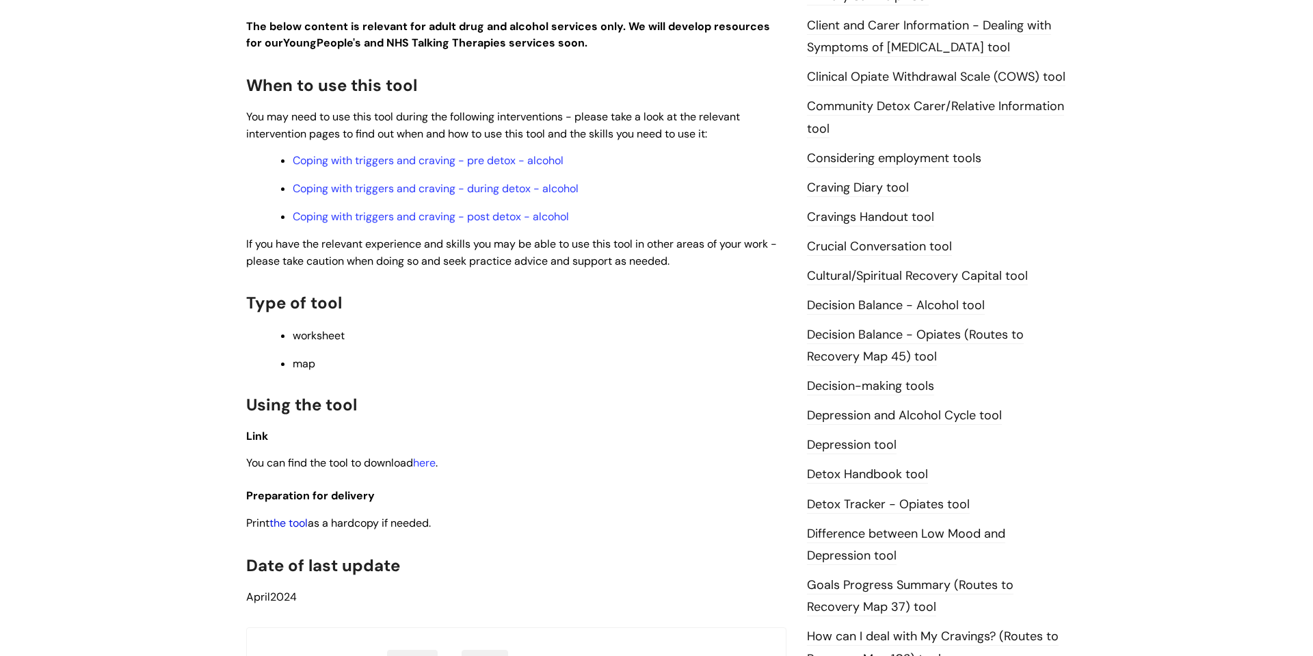
click at [292, 525] on link "the tool" at bounding box center [288, 523] width 38 height 14
